Goal: Communication & Community: Ask a question

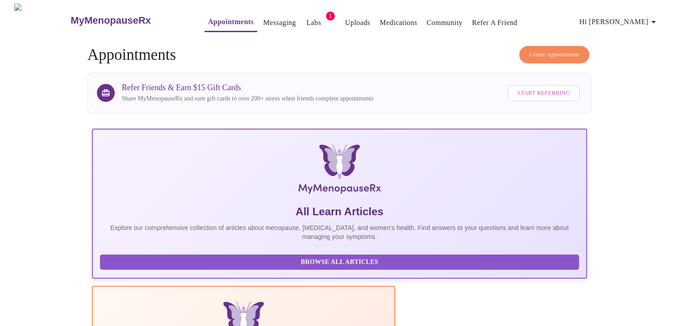
click at [263, 20] on link "Messaging" at bounding box center [279, 23] width 33 height 12
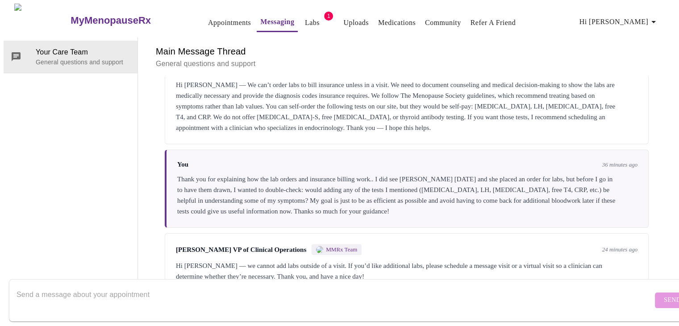
scroll to position [157, 0]
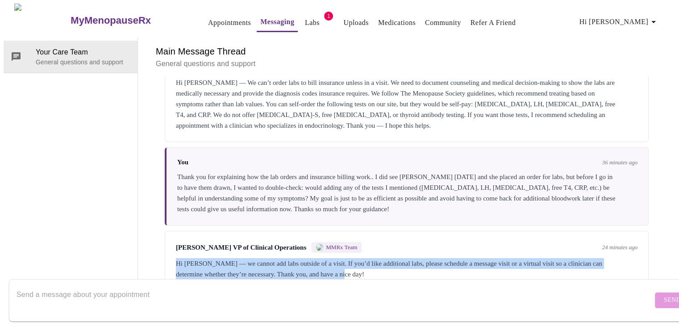
drag, startPoint x: 368, startPoint y: 243, endPoint x: 168, endPoint y: 229, distance: 200.4
click at [168, 231] on div "Michelle Corcoran VP of Clinical Operations MMRx Team 24 minutes ago Hi Andrea …" at bounding box center [407, 261] width 484 height 60
copy div "Hi [PERSON_NAME] — we cannot add labs outside of a visit. If you’d like additio…"
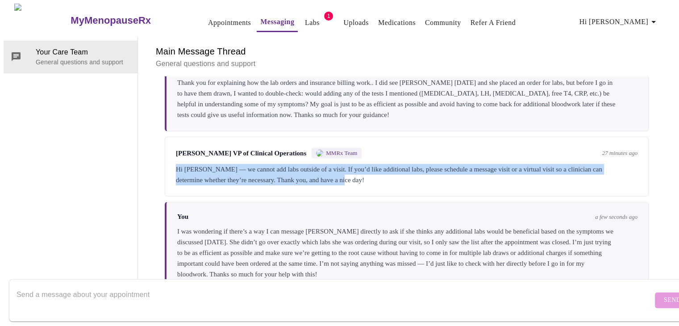
scroll to position [253, 0]
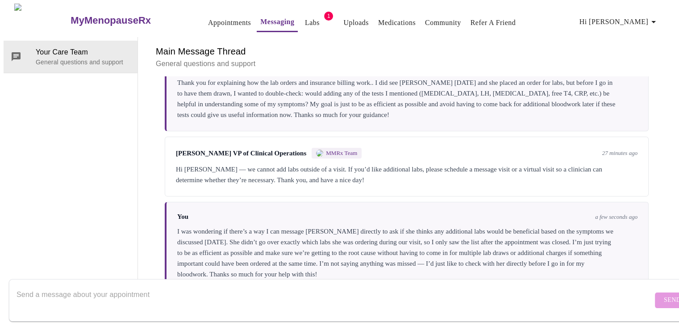
click at [403, 226] on div "I was wondering if there’s a way I can message [PERSON_NAME] directly to ask if…" at bounding box center [407, 253] width 460 height 54
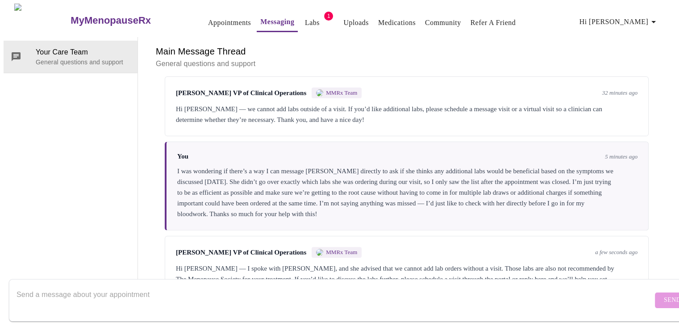
scroll to position [331, 0]
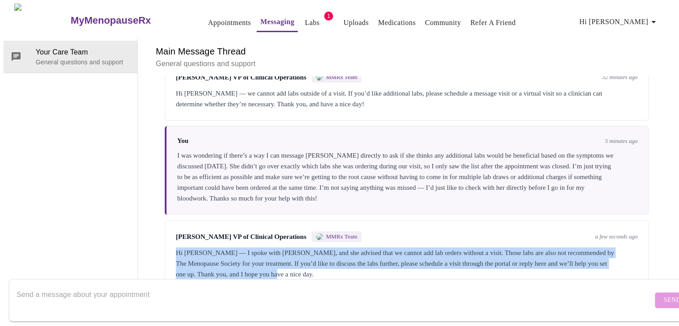
drag, startPoint x: 353, startPoint y: 244, endPoint x: 171, endPoint y: 214, distance: 184.0
click at [171, 220] on div "Michelle Corcoran VP of Clinical Operations MMRx Team a few seconds ago Hi Andr…" at bounding box center [407, 255] width 484 height 70
copy div "Hi Andrea — I spoke with Emilie, and she advised that we cannot add lab orders …"
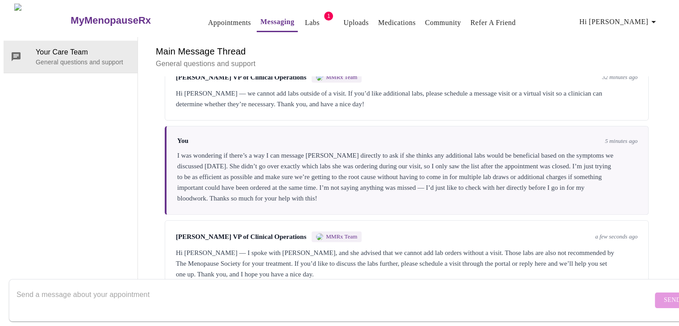
click at [203, 291] on textarea "Send a message about your appointment" at bounding box center [335, 300] width 636 height 29
paste textarea "Thank you for explaining. I understand the clinic’s policy about needing a visi…"
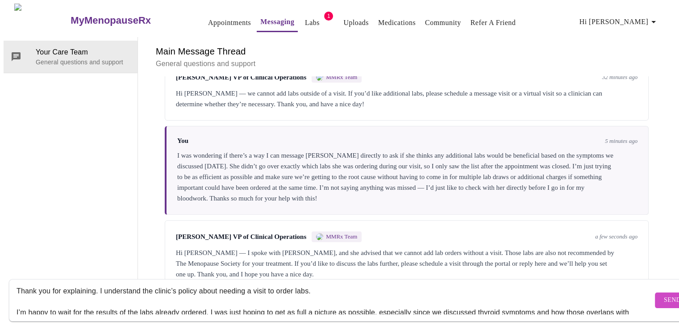
scroll to position [0, 0]
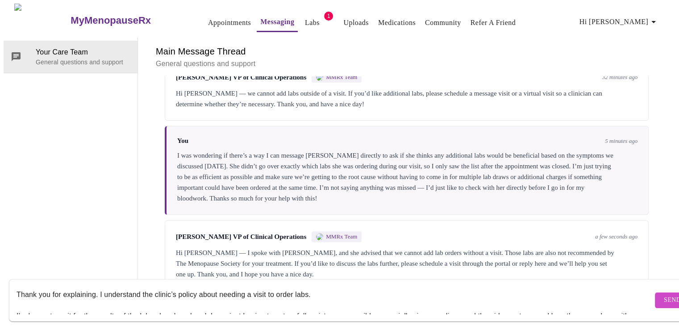
click at [314, 288] on textarea "Thank you for explaining. I understand the clinic’s policy about needing a visi…" at bounding box center [335, 300] width 636 height 29
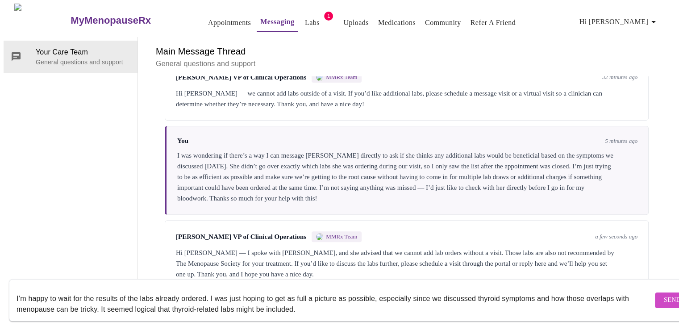
scroll to position [15, 0]
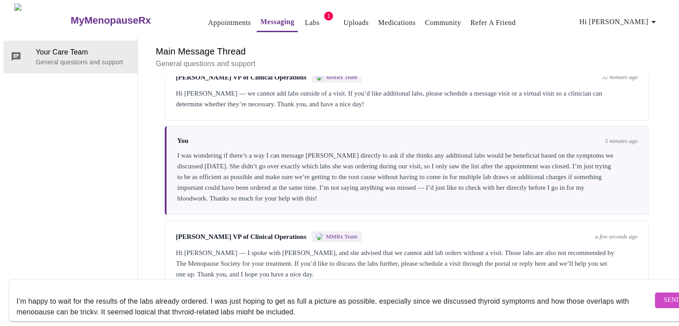
drag, startPoint x: 445, startPoint y: 296, endPoint x: 261, endPoint y: 244, distance: 190.5
click at [261, 244] on div "Messages are typically reviewed within 1-2 business days You 12 hours ago Hi Em…" at bounding box center [407, 183] width 516 height 214
type textarea "Thank you for explaining. I understand the clinic’s policy about needing a visi…"
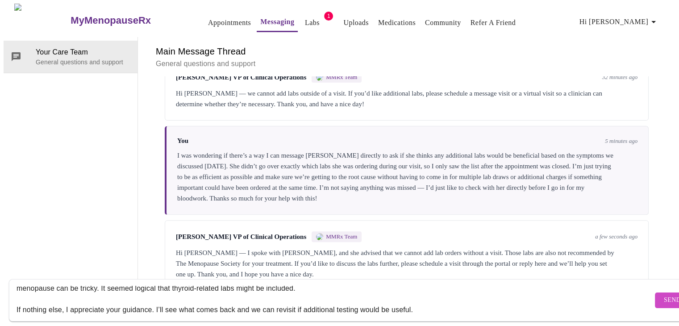
scroll to position [43, 0]
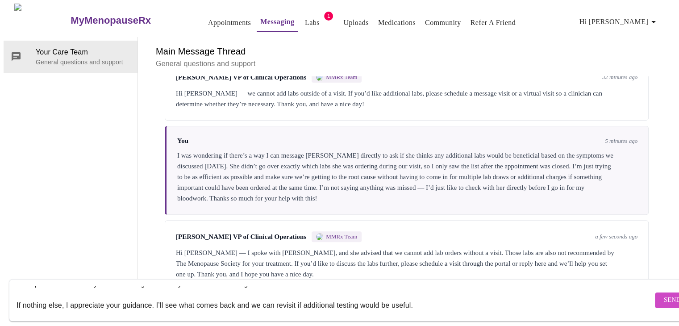
click at [663, 294] on span "Send" at bounding box center [671, 299] width 17 height 11
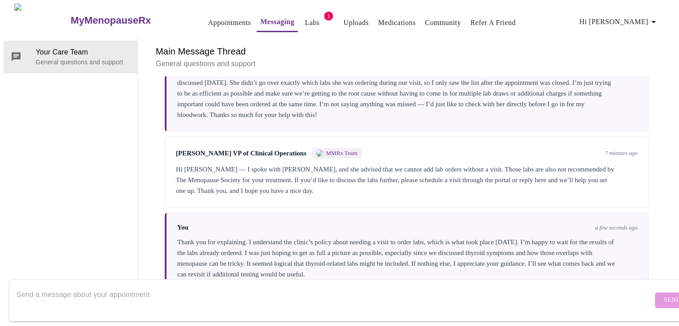
scroll to position [416, 0]
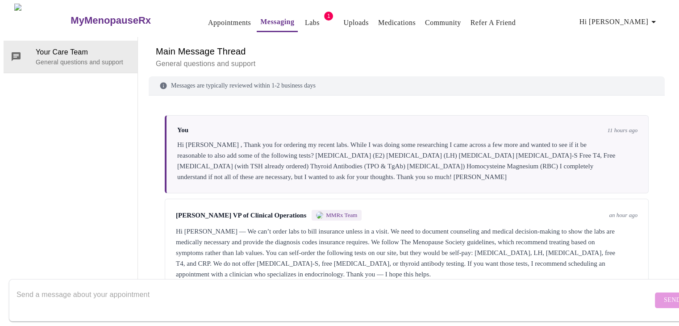
scroll to position [157, 0]
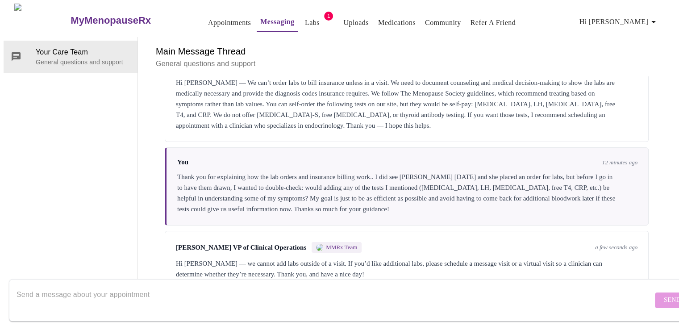
click at [171, 286] on textarea "Send a message about your appointment" at bounding box center [335, 300] width 636 height 29
paste textarea "I was wondering if there’s a way I can message [PERSON_NAME] directly to ask if…"
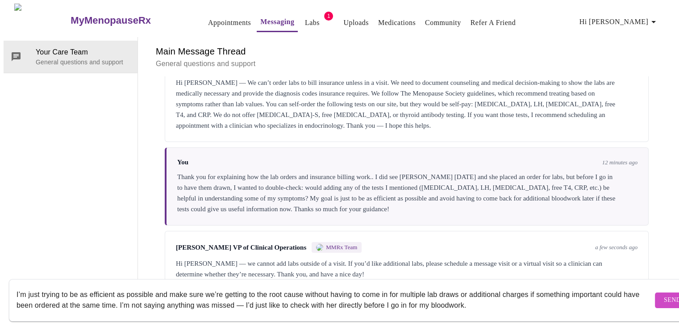
scroll to position [0, 0]
type textarea "I was wondering if there’s a way I can message [PERSON_NAME] directly to ask if…"
click at [663, 294] on span "Send" at bounding box center [671, 299] width 17 height 11
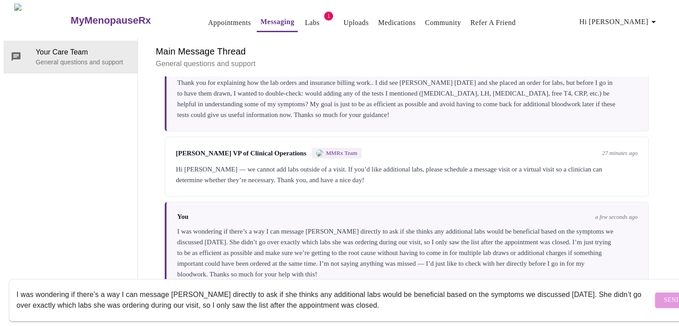
scroll to position [253, 0]
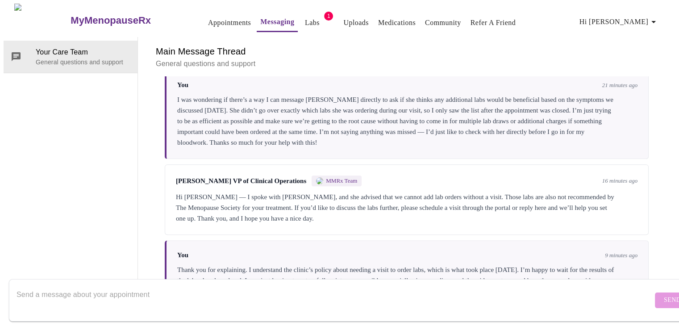
scroll to position [416, 0]
